Goal: Information Seeking & Learning: Learn about a topic

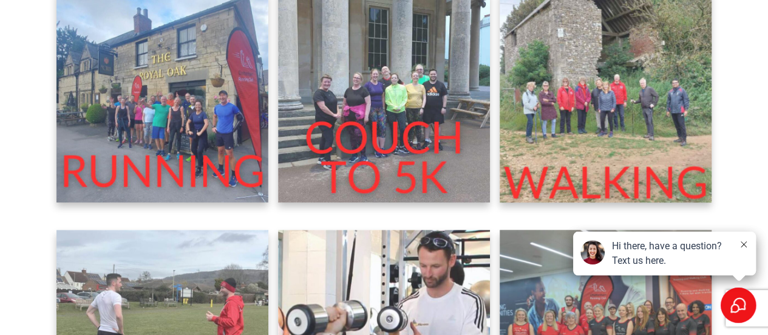
scroll to position [344, 0]
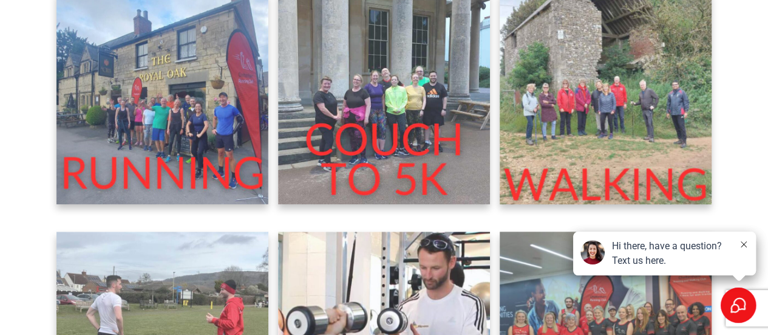
click at [221, 112] on img at bounding box center [162, 97] width 213 height 213
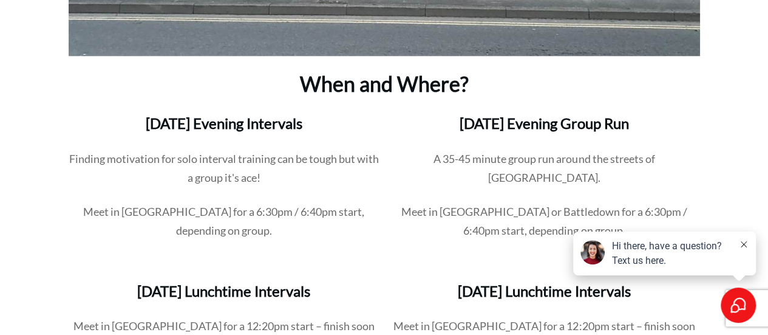
scroll to position [1322, 0]
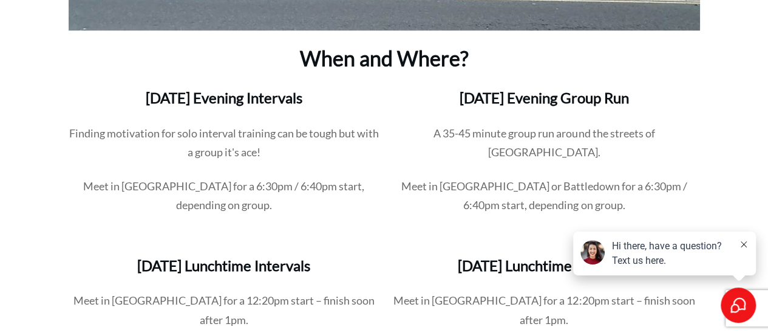
click at [143, 185] on p "Meet in Pittville for a 6:30pm / 6:40pm start, depending on group." at bounding box center [224, 203] width 310 height 53
copy p "Pittville"
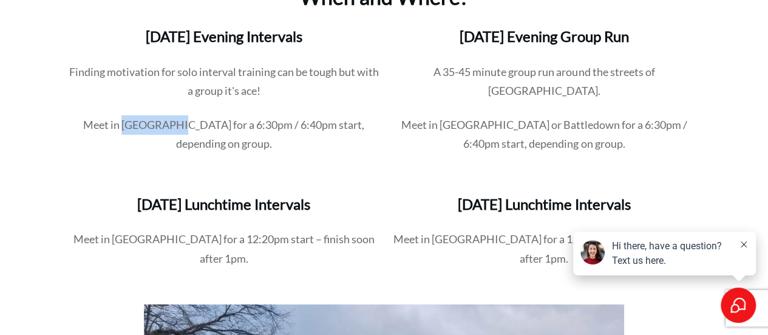
scroll to position [1384, 0]
click at [157, 73] on p "Finding motivation for solo interval training can be tough but with a group it'…" at bounding box center [224, 88] width 310 height 53
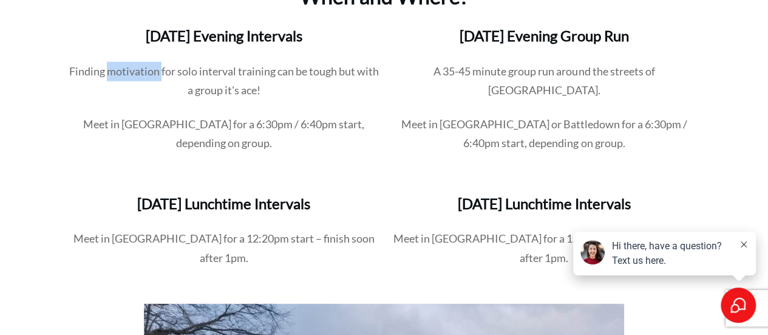
click at [157, 73] on p "Finding motivation for solo interval training can be tough but with a group it'…" at bounding box center [224, 88] width 310 height 53
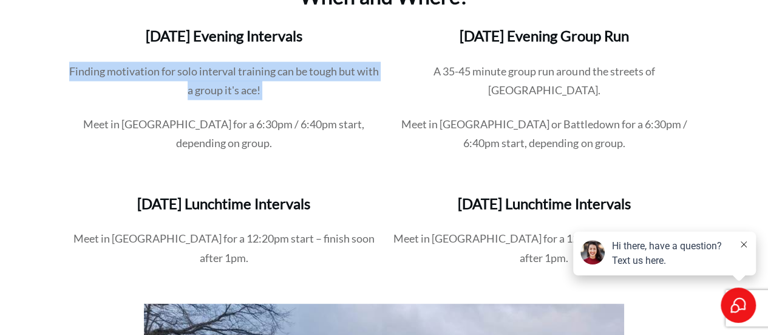
click at [157, 73] on p "Finding motivation for solo interval training can be tough but with a group it'…" at bounding box center [224, 88] width 310 height 53
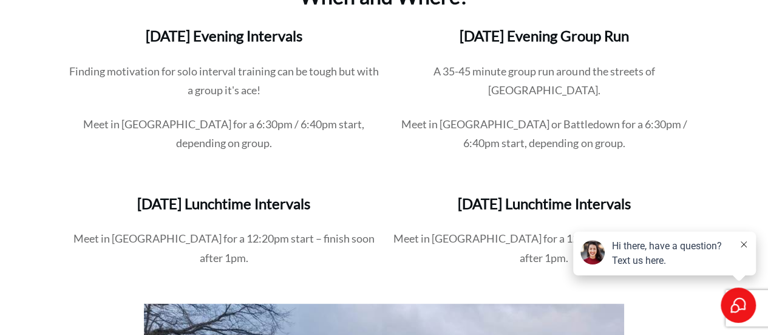
click at [99, 131] on p "Meet in Pittville for a 6:30pm / 6:40pm start, depending on group." at bounding box center [224, 141] width 310 height 53
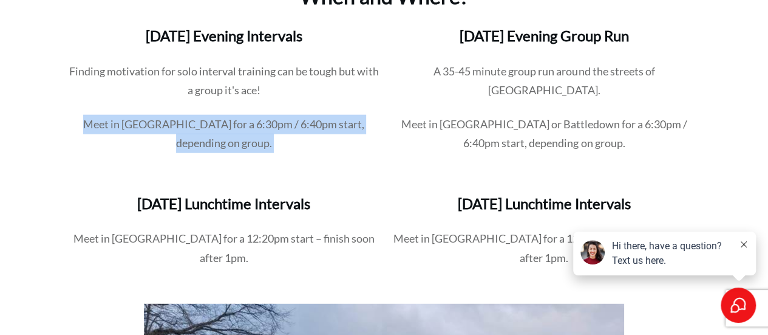
click at [99, 131] on p "Meet in Pittville for a 6:30pm / 6:40pm start, depending on group." at bounding box center [224, 141] width 310 height 53
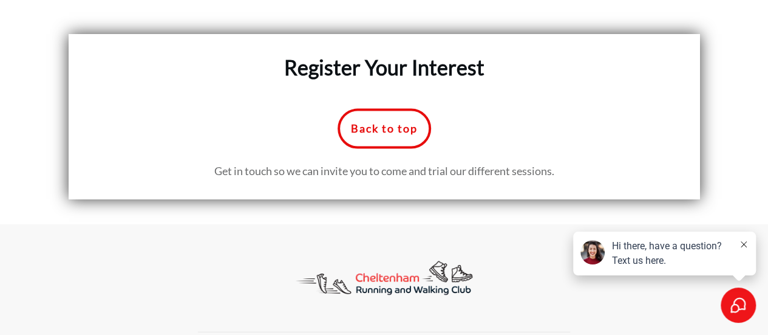
scroll to position [5750, 0]
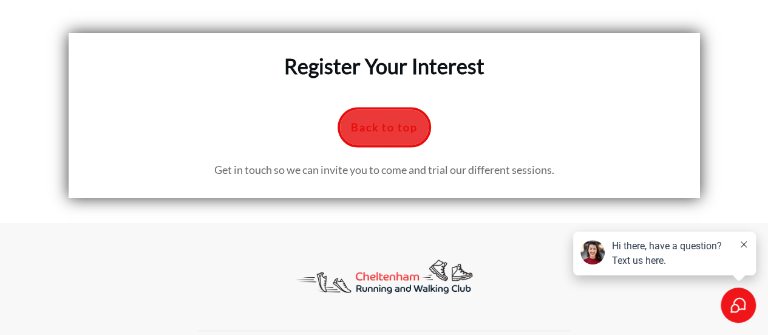
click at [364, 120] on span "Back to top" at bounding box center [384, 126] width 67 height 13
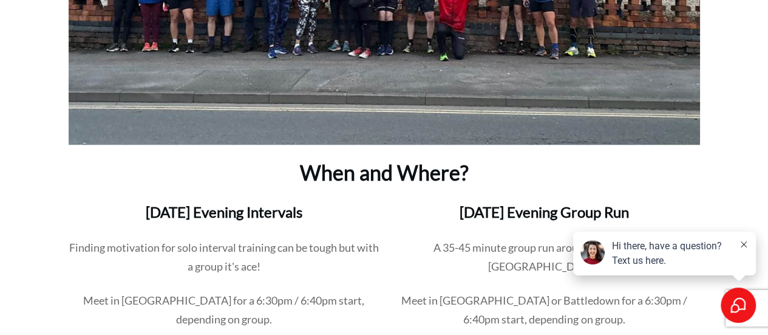
scroll to position [1007, 0]
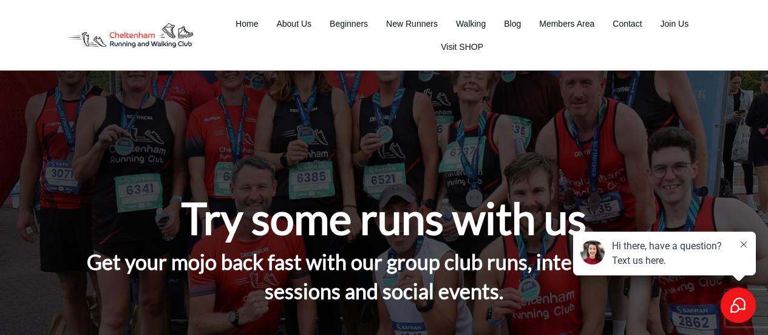
scroll to position [1007, 0]
